Goal: Obtain resource: Download file/media

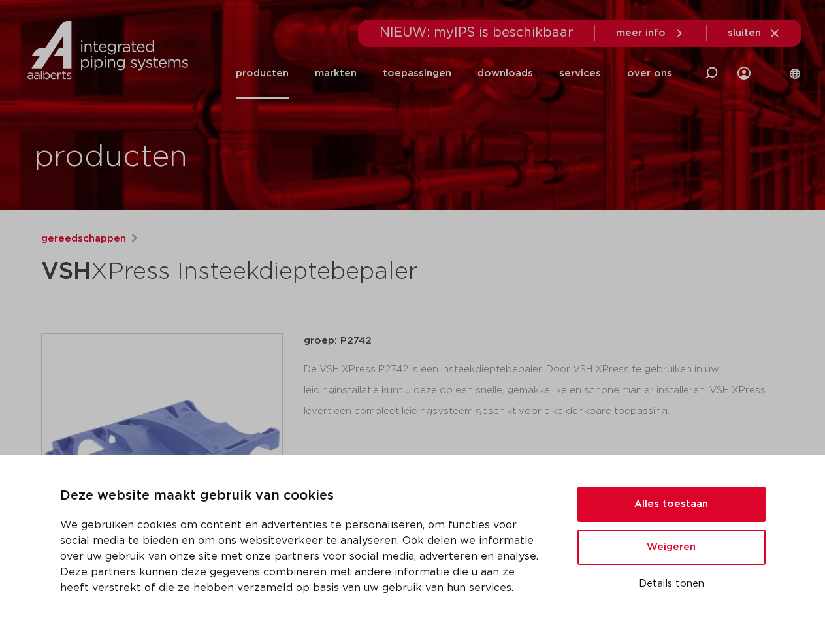
click at [412, 314] on div "gereedschappen VSH XPress Insteekdieptebepaler groep: P2742 lees meer [PERSON_N…" at bounding box center [413, 528] width 765 height 595
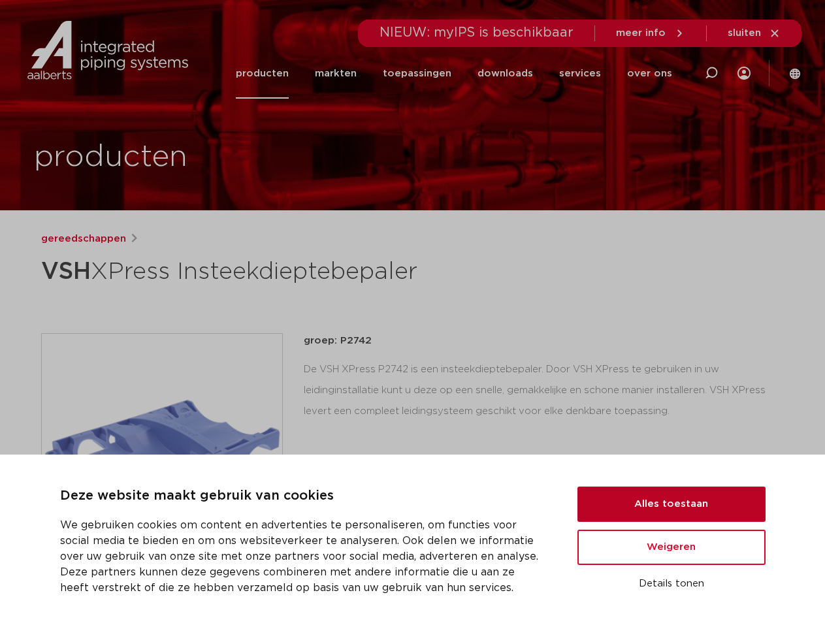
click at [672, 504] on button "Alles toestaan" at bounding box center [672, 504] width 188 height 35
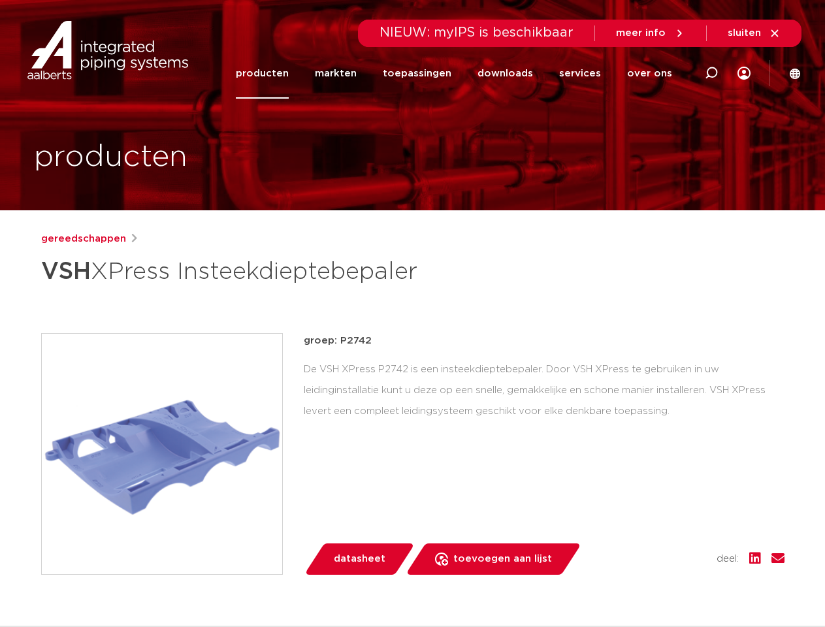
click at [672, 548] on div "datasheet toevoegen aan lijst opslaan in my IPS verwijder uit lijst deel:" at bounding box center [549, 559] width 471 height 31
click at [672, 584] on div "gereedschappen VSH XPress Insteekdieptebepaler groep: P2742 lees meer [PERSON_N…" at bounding box center [413, 528] width 765 height 595
click at [461, 73] on li "toepassingen" at bounding box center [417, 73] width 95 height 50
click at [712, 73] on icon at bounding box center [712, 73] width 16 height 16
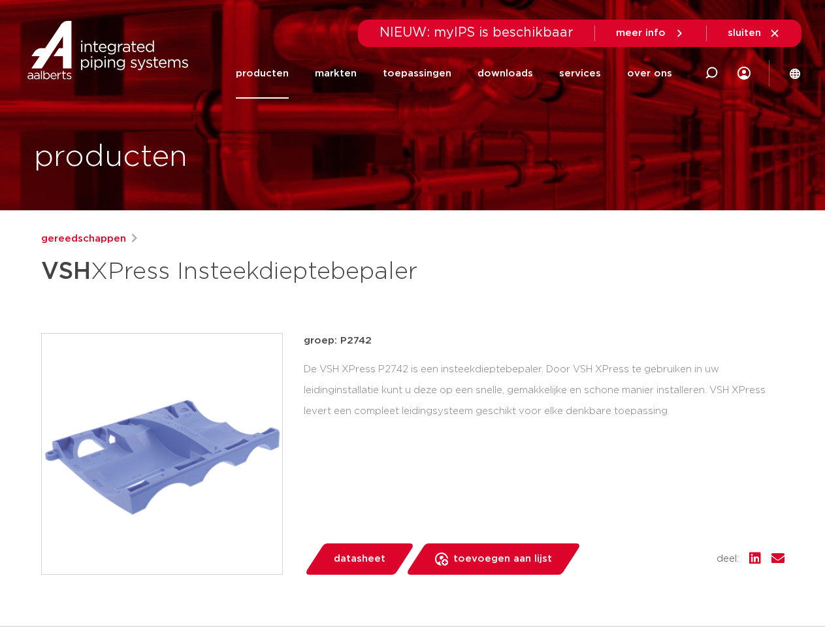
click at [755, 33] on span "sluiten" at bounding box center [744, 33] width 33 height 10
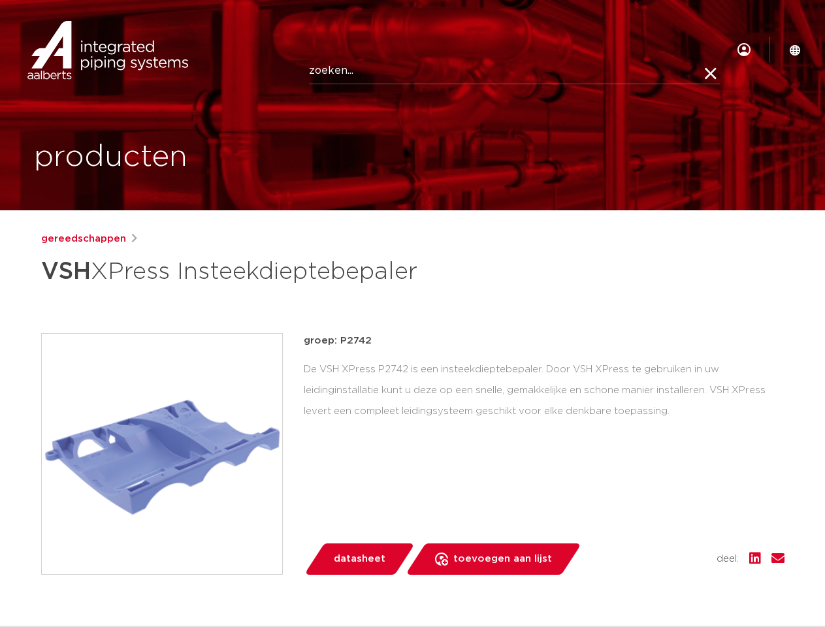
click at [162, 454] on img at bounding box center [162, 454] width 240 height 240
